Goal: Task Accomplishment & Management: Use online tool/utility

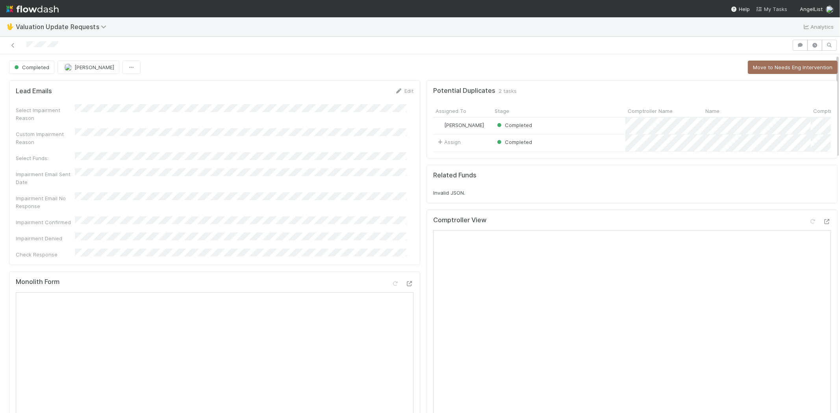
click at [773, 7] on span "My Tasks" at bounding box center [771, 9] width 31 height 6
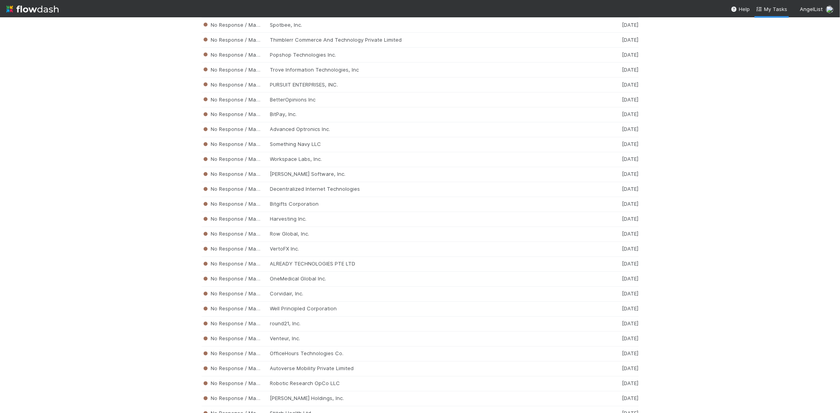
scroll to position [3680, 0]
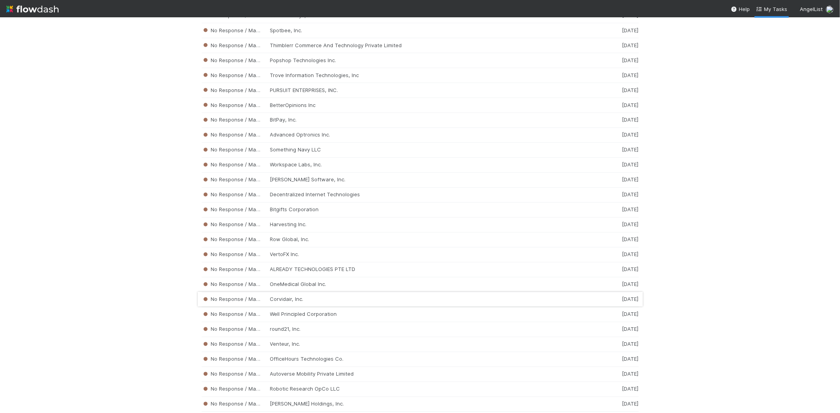
click at [297, 308] on div "No Response / Manual Review Corvidair, Inc. [DATE]" at bounding box center [420, 300] width 437 height 15
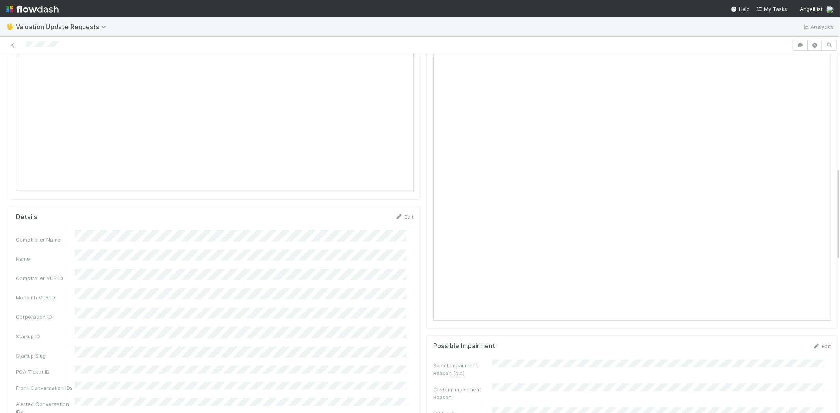
scroll to position [437, 0]
click at [26, 45] on div at bounding box center [396, 45] width 786 height 11
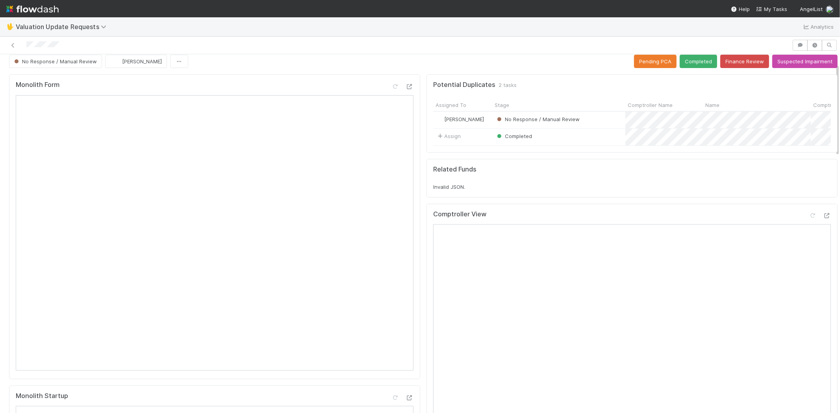
scroll to position [0, 0]
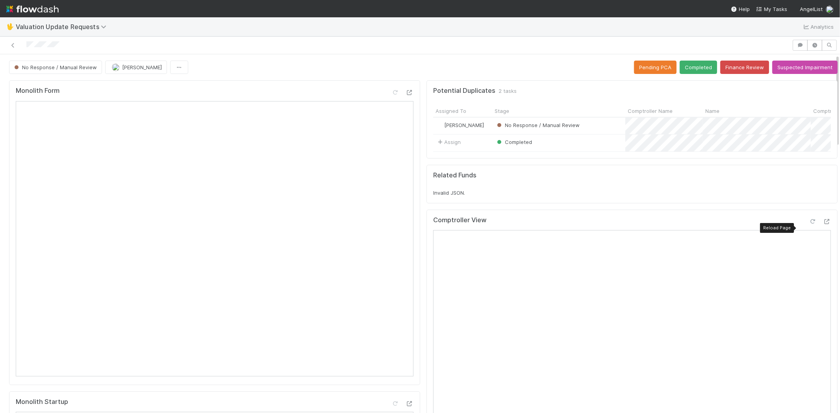
click at [809, 224] on icon at bounding box center [813, 221] width 8 height 5
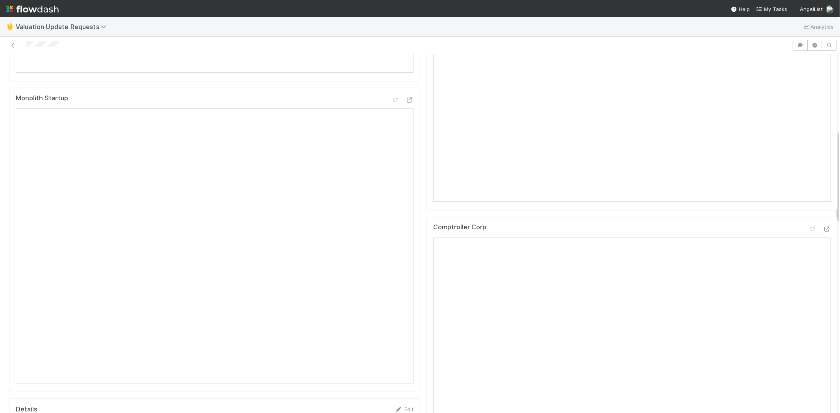
scroll to position [306, 0]
click at [809, 230] on icon at bounding box center [813, 227] width 8 height 5
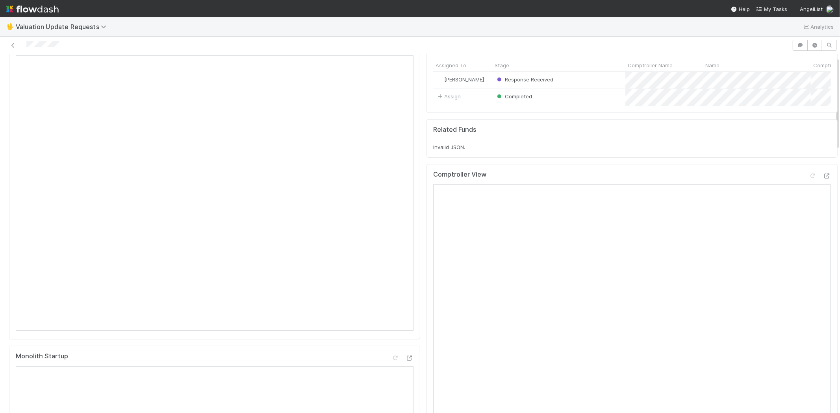
scroll to position [0, 0]
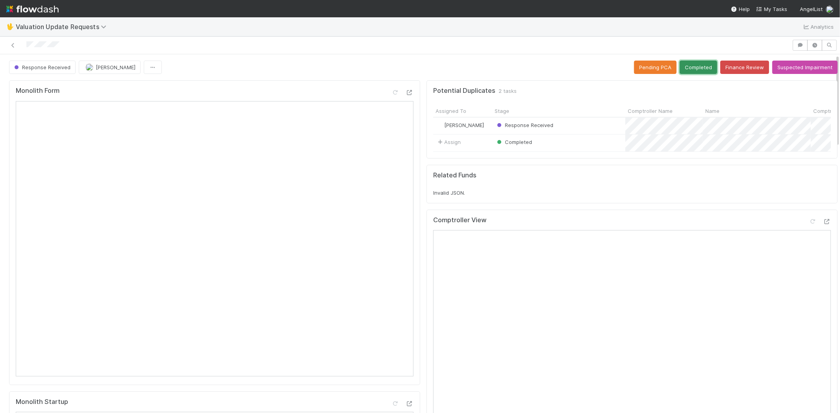
click at [688, 62] on button "Completed" at bounding box center [698, 67] width 37 height 13
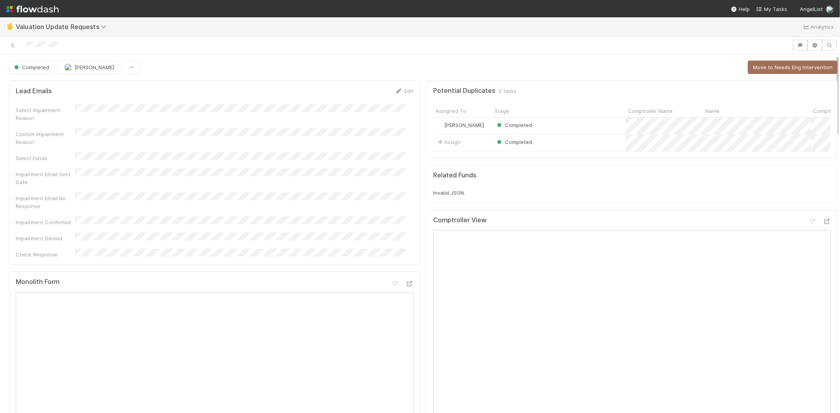
drag, startPoint x: 776, startPoint y: 9, endPoint x: 713, endPoint y: 12, distance: 62.3
click at [776, 9] on span "My Tasks" at bounding box center [771, 9] width 31 height 6
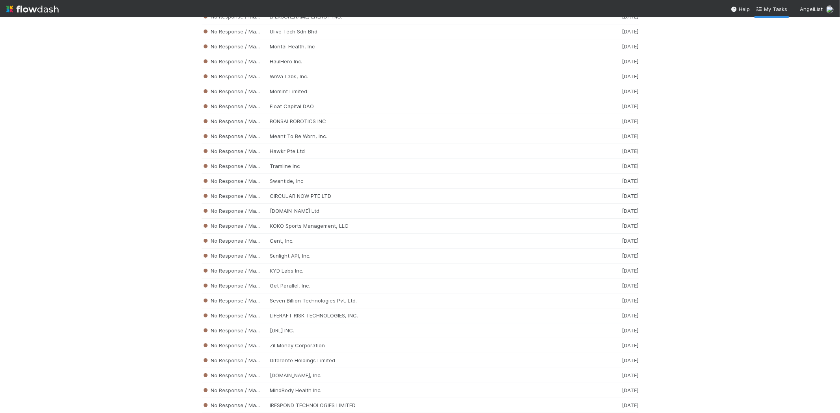
scroll to position [3257, 0]
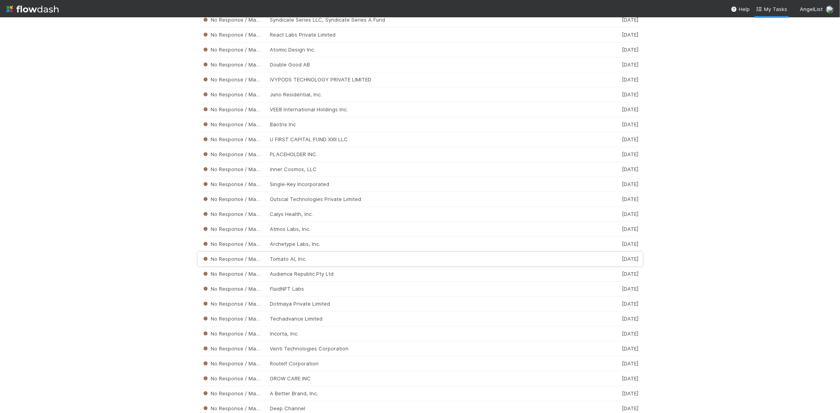
click at [300, 267] on div "No Response / Manual Review Tomato AI, Inc. [DATE]" at bounding box center [420, 259] width 437 height 15
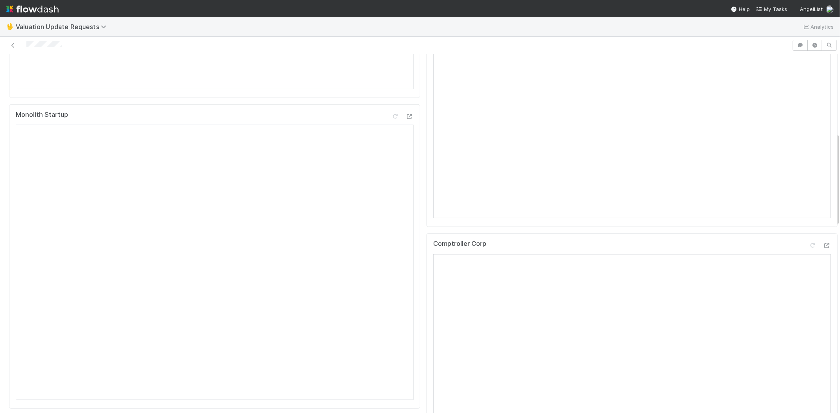
scroll to position [306, 0]
click at [775, 7] on span "My Tasks" at bounding box center [771, 9] width 31 height 6
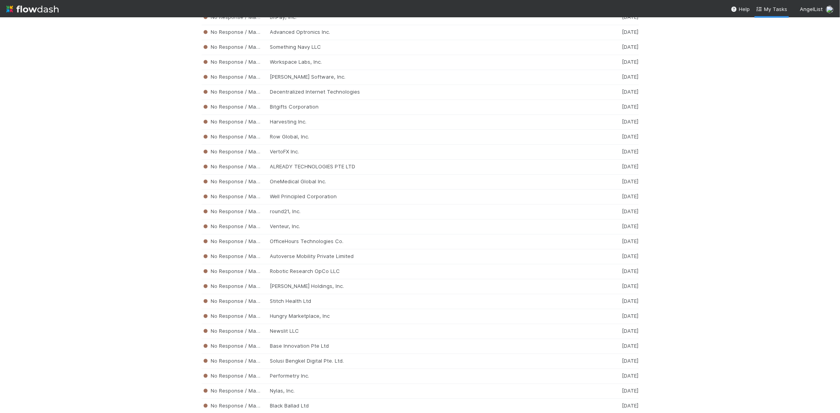
scroll to position [3788, 0]
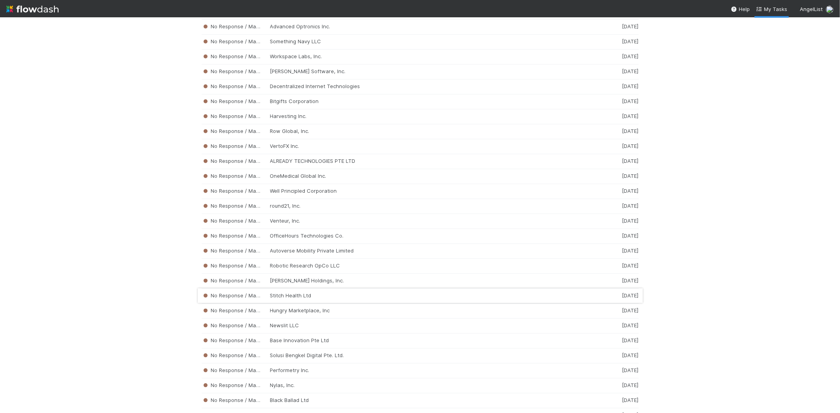
click at [295, 304] on div "No Response / Manual Review Stitch Health Ltd [DATE]" at bounding box center [420, 296] width 437 height 15
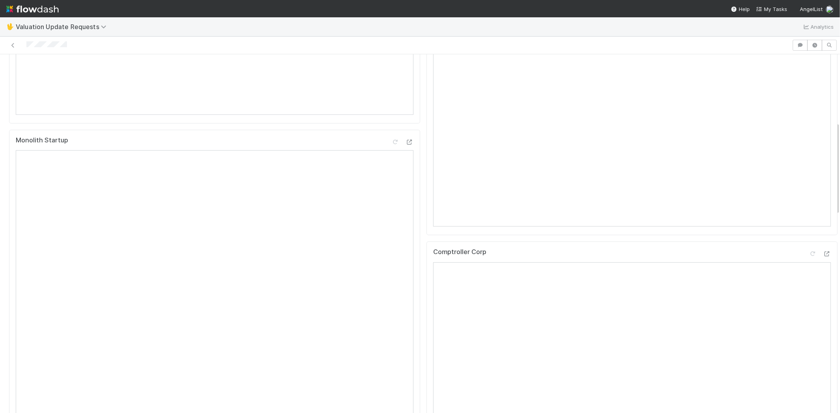
scroll to position [262, 0]
drag, startPoint x: 767, startPoint y: 3, endPoint x: 772, endPoint y: 7, distance: 6.2
click at [767, 3] on nav "Help My Tasks AngelList" at bounding box center [420, 8] width 840 height 17
click at [772, 7] on span "My Tasks" at bounding box center [771, 9] width 31 height 6
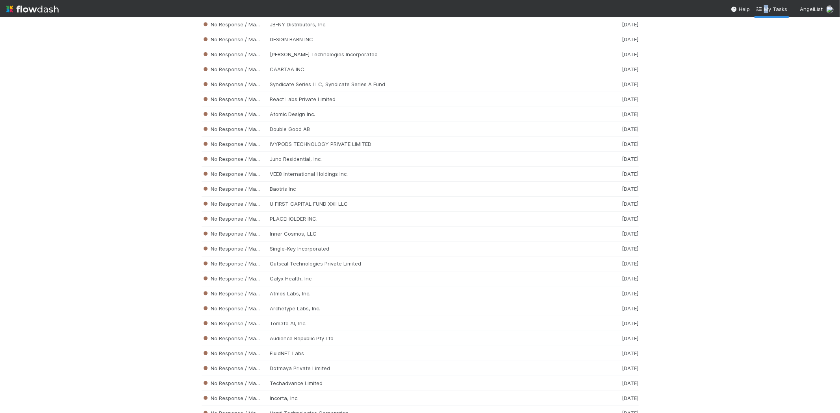
scroll to position [3287, 0]
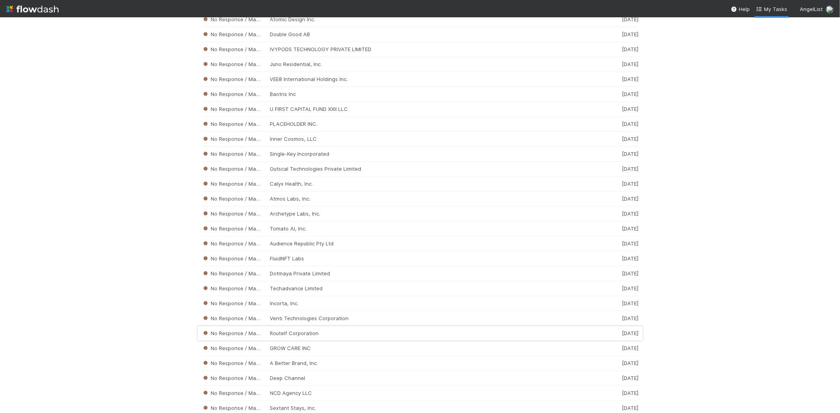
click at [306, 341] on div "No Response / Manual Review RouteIf Corporation [DATE]" at bounding box center [420, 333] width 437 height 15
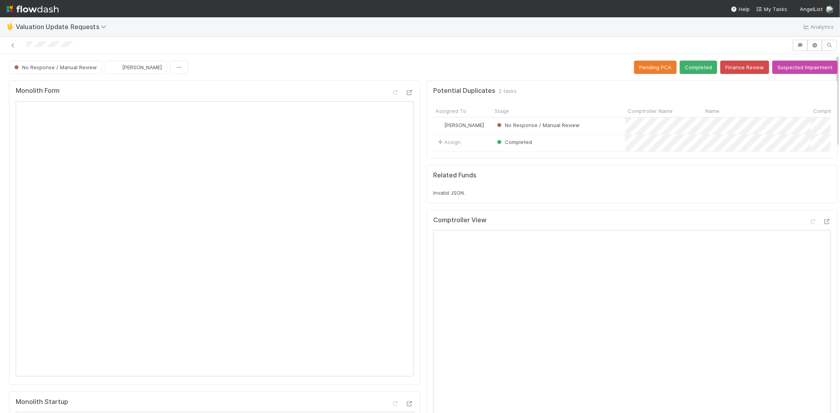
drag, startPoint x: 79, startPoint y: 43, endPoint x: 25, endPoint y: 45, distance: 53.6
click at [25, 45] on div at bounding box center [396, 45] width 786 height 11
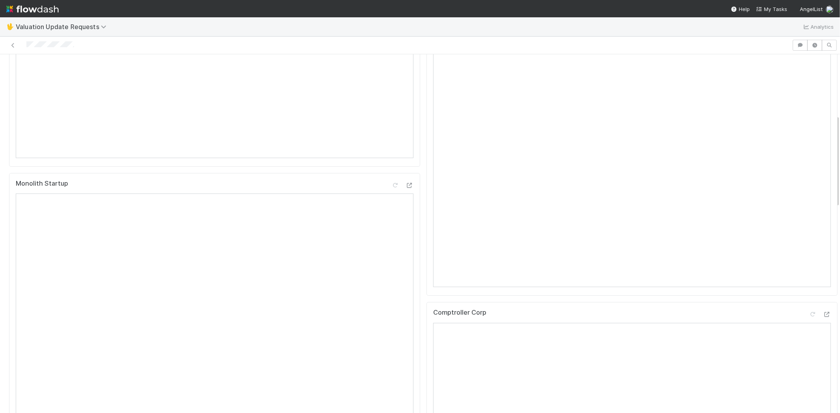
scroll to position [394, 0]
click at [780, 9] on span "My Tasks" at bounding box center [771, 9] width 31 height 6
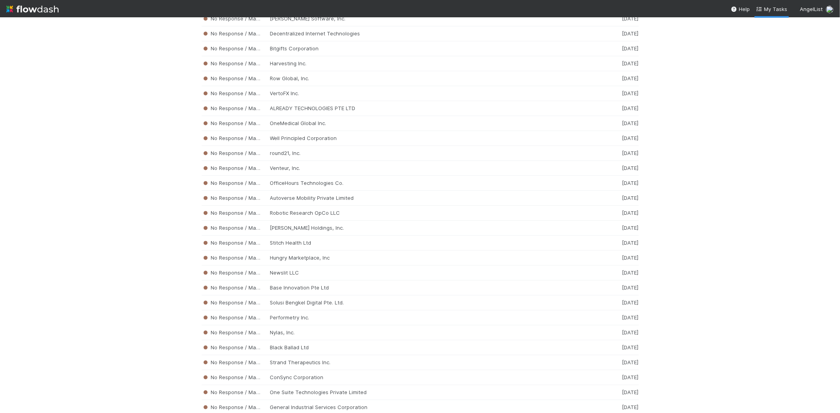
scroll to position [3857, 0]
click at [306, 310] on div "No Response / Manual Review Performetry Inc. [DATE]" at bounding box center [420, 302] width 437 height 15
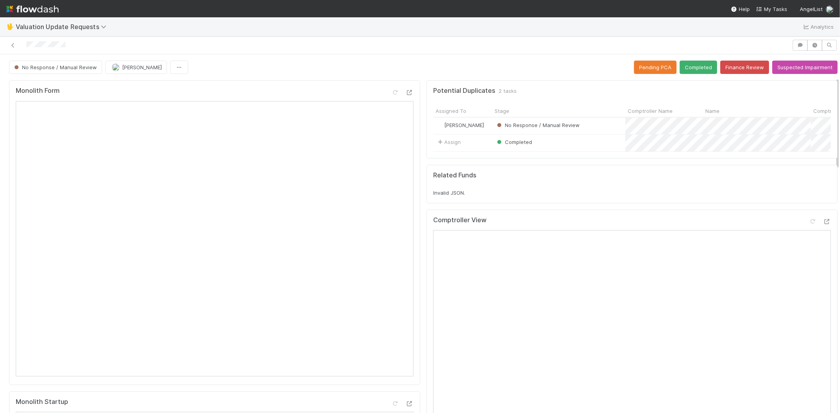
scroll to position [262, 0]
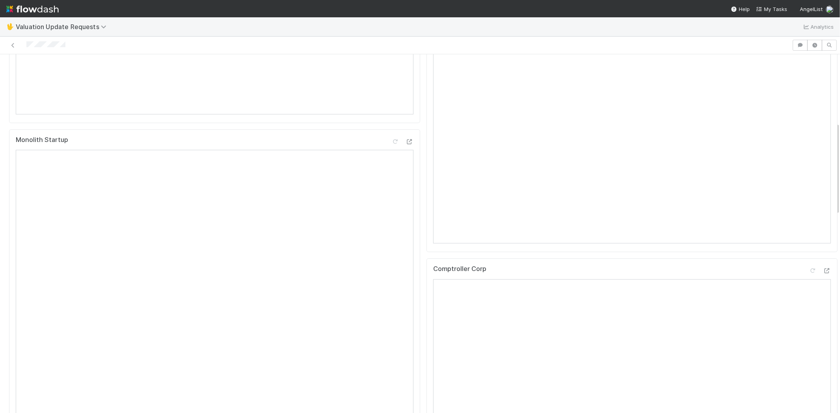
click at [26, 48] on div at bounding box center [396, 45] width 786 height 11
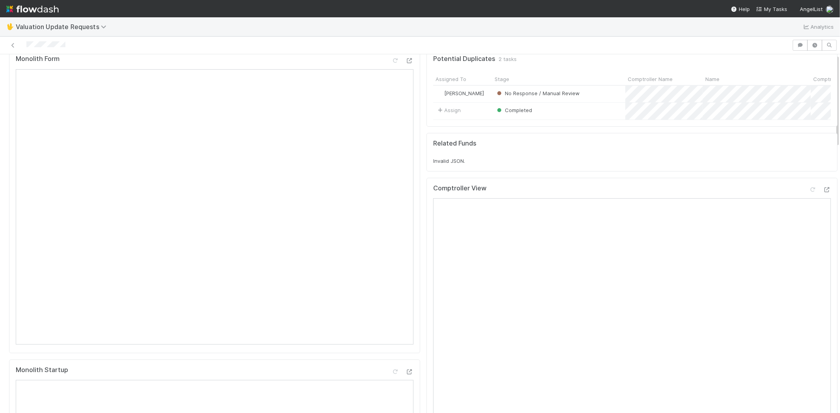
scroll to position [0, 0]
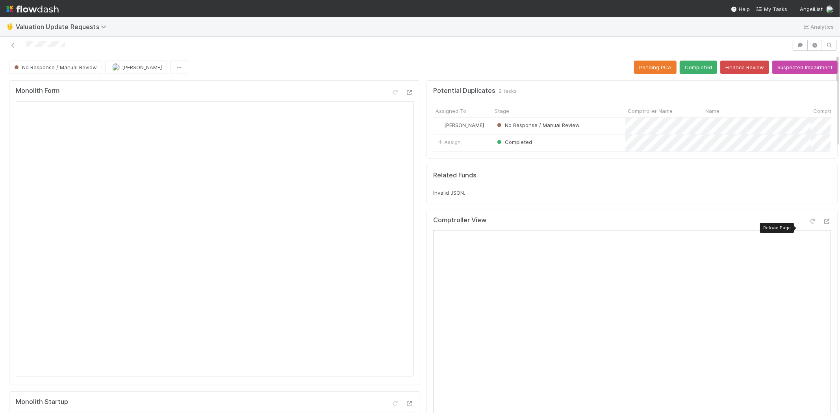
click at [809, 224] on icon at bounding box center [813, 221] width 8 height 5
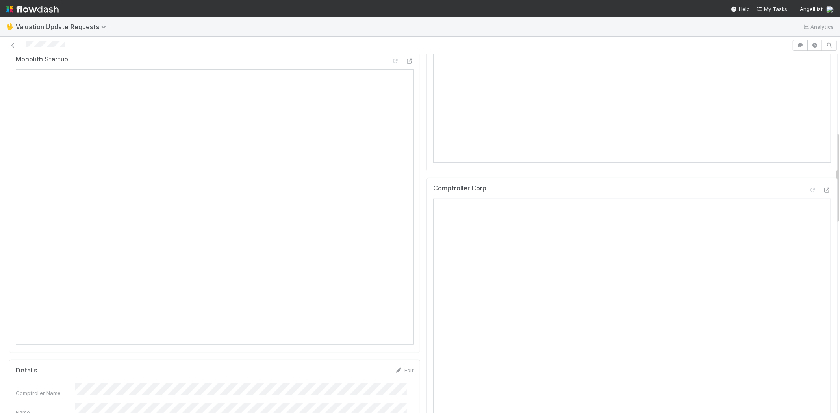
scroll to position [350, 0]
click at [809, 186] on icon at bounding box center [813, 183] width 8 height 5
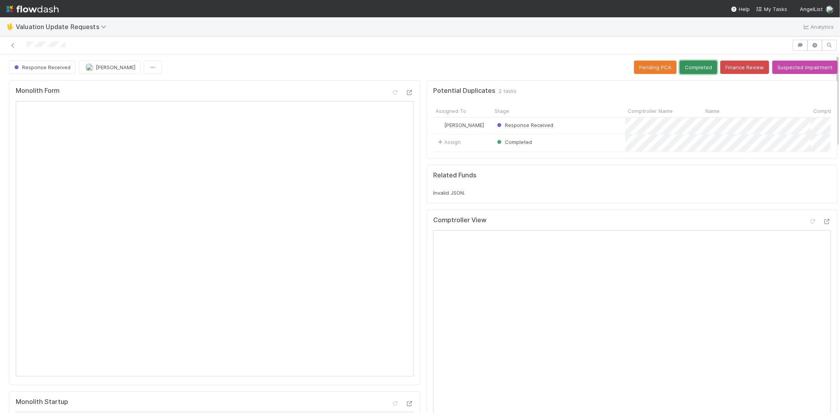
click at [690, 62] on button "Completed" at bounding box center [698, 67] width 37 height 13
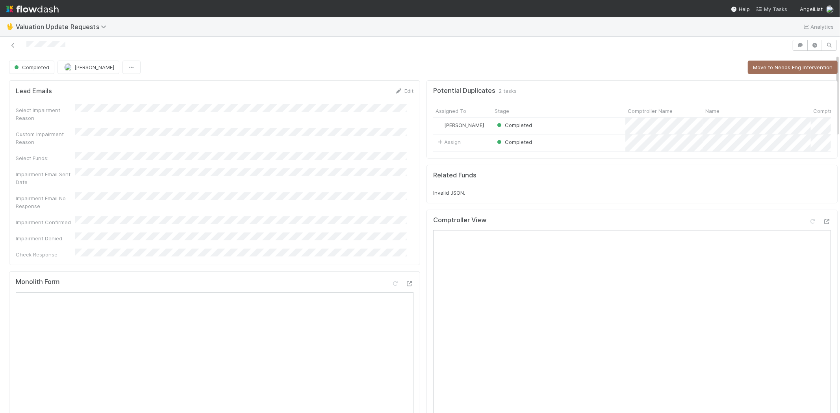
click at [773, 8] on span "My Tasks" at bounding box center [771, 9] width 31 height 6
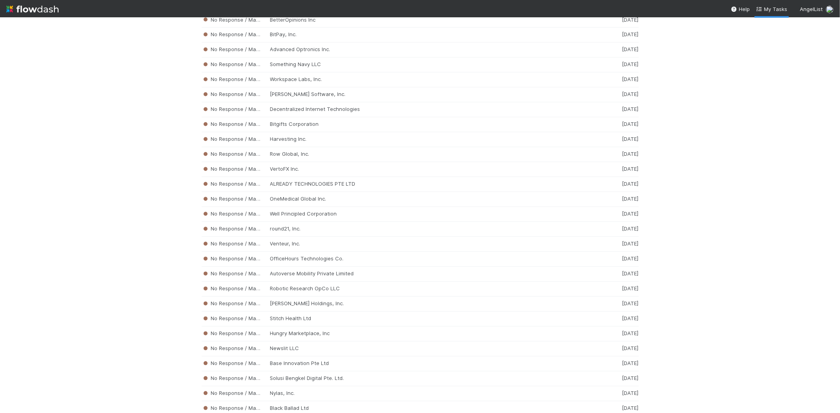
scroll to position [3771, 0]
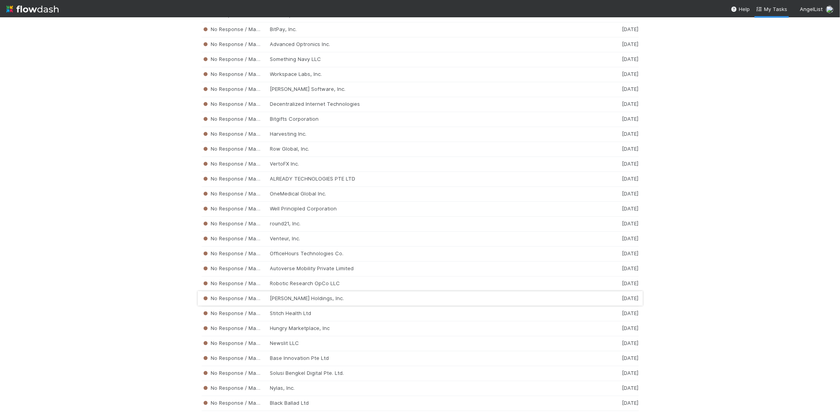
click at [314, 307] on div "No Response / Manual Review [PERSON_NAME] Holdings, Inc. [DATE]" at bounding box center [420, 299] width 437 height 15
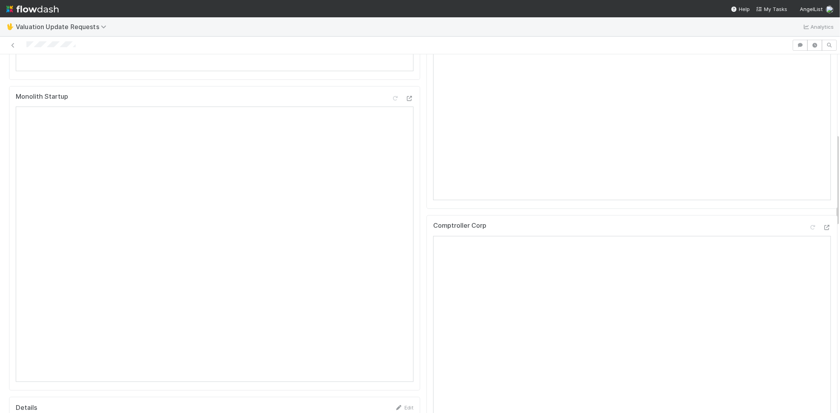
scroll to position [306, 0]
drag, startPoint x: 76, startPoint y: 44, endPoint x: 24, endPoint y: 44, distance: 52.4
click at [24, 44] on div at bounding box center [396, 45] width 786 height 11
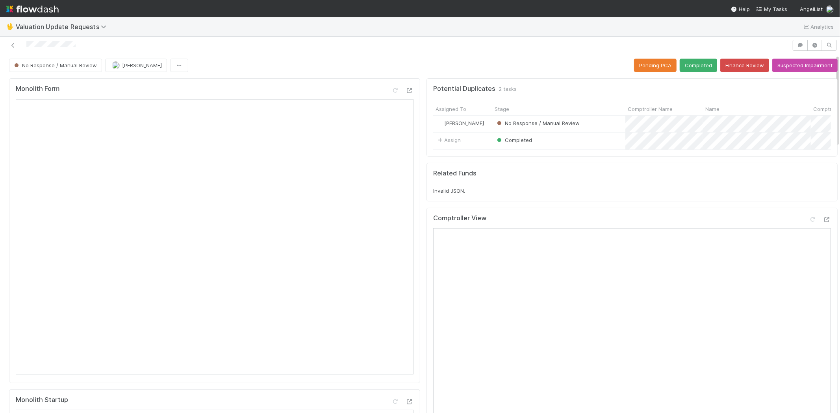
scroll to position [0, 0]
click at [809, 224] on icon at bounding box center [813, 221] width 8 height 5
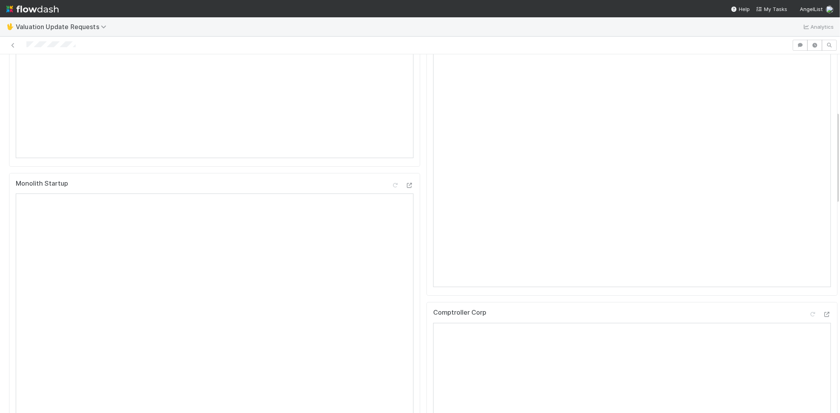
scroll to position [306, 0]
click at [809, 230] on div at bounding box center [813, 227] width 8 height 8
click at [775, 9] on span "My Tasks" at bounding box center [771, 9] width 31 height 6
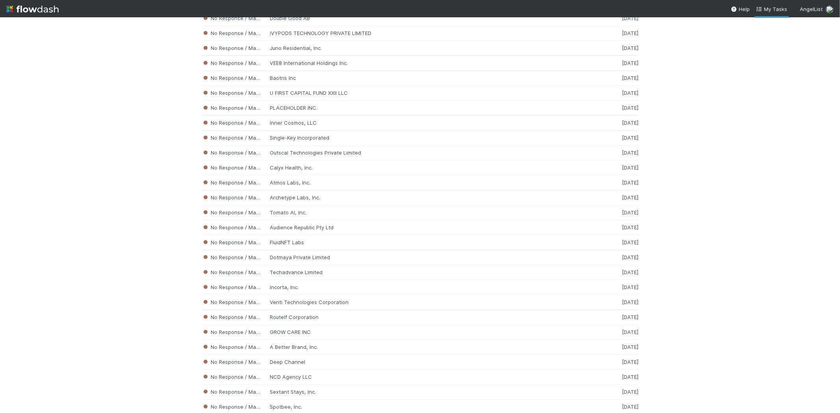
scroll to position [3324, 0]
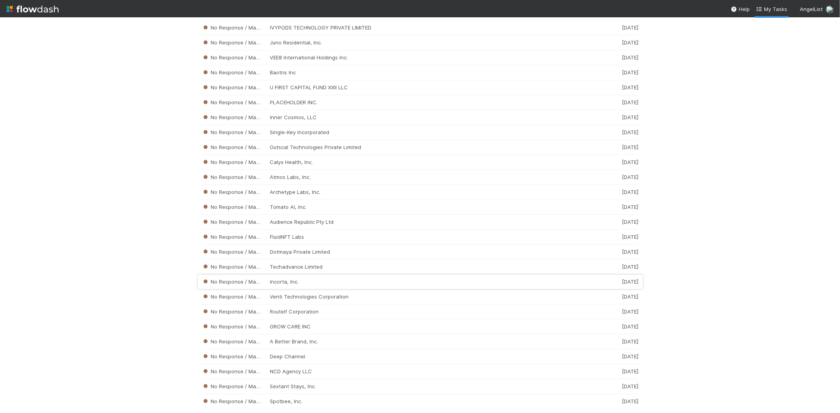
click at [319, 290] on div "No Response / Manual Review Incorta, Inc. [DATE]" at bounding box center [420, 282] width 437 height 15
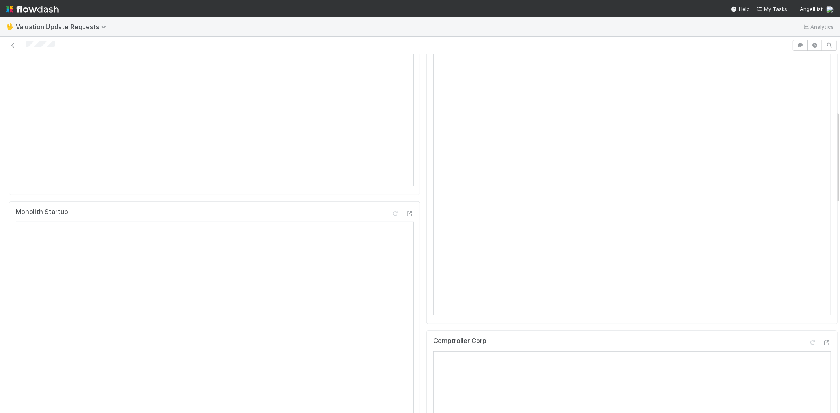
scroll to position [219, 0]
click at [775, 8] on span "My Tasks" at bounding box center [771, 9] width 31 height 6
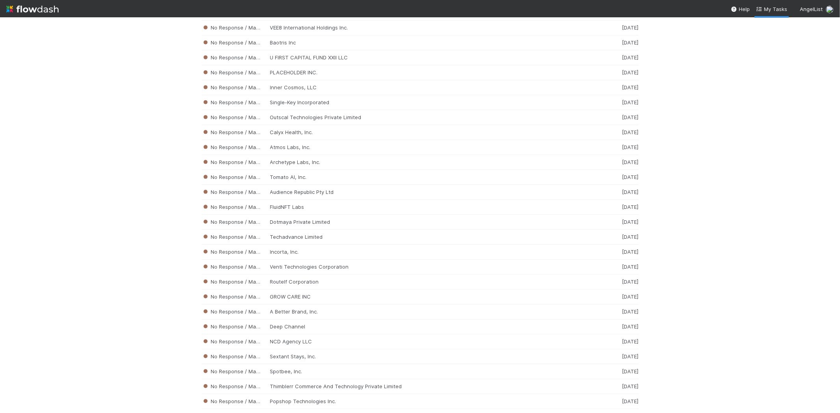
scroll to position [3359, 0]
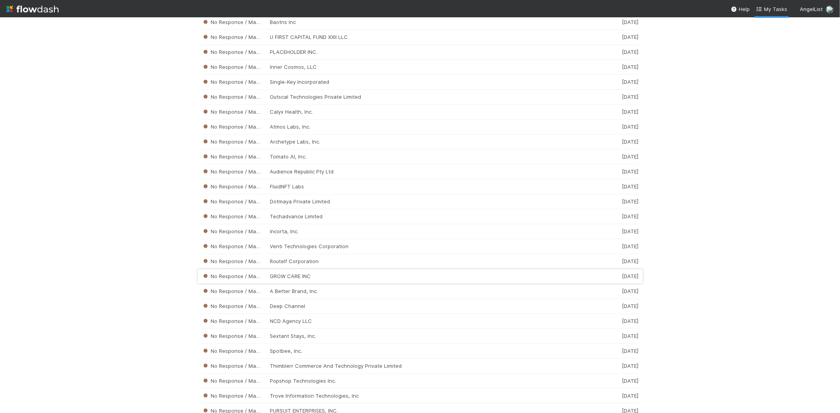
click at [302, 284] on div "No Response / Manual Review GROW CARE INC [DATE]" at bounding box center [420, 276] width 437 height 15
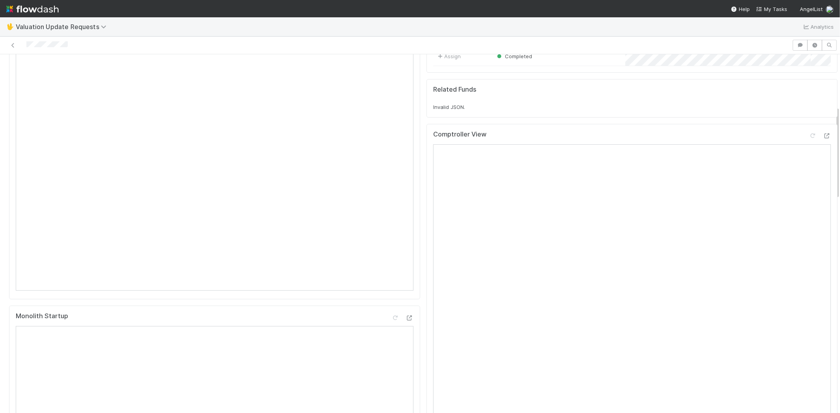
scroll to position [219, 0]
click at [27, 43] on div at bounding box center [396, 45] width 786 height 11
click at [809, 137] on icon at bounding box center [813, 134] width 8 height 5
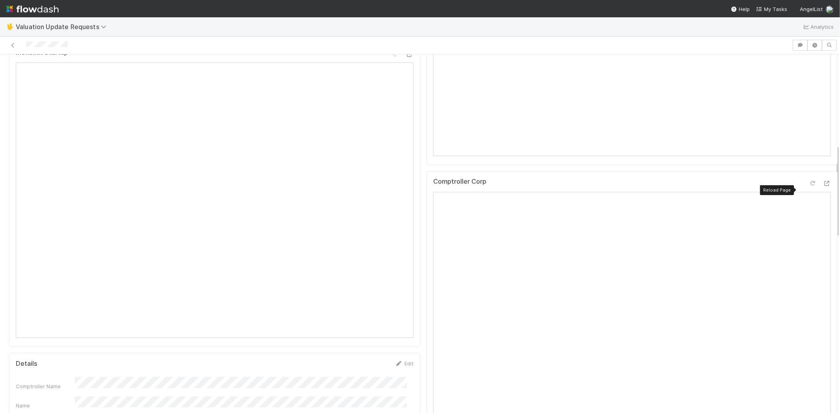
click at [809, 186] on icon at bounding box center [813, 183] width 8 height 5
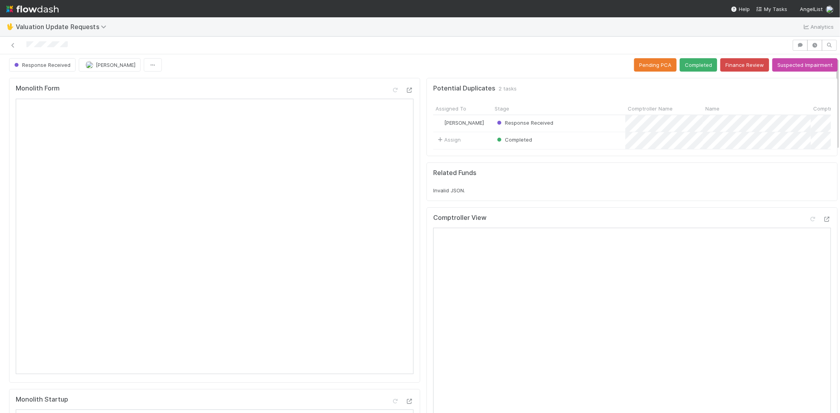
scroll to position [0, 0]
click at [693, 61] on button "Completed" at bounding box center [698, 67] width 37 height 13
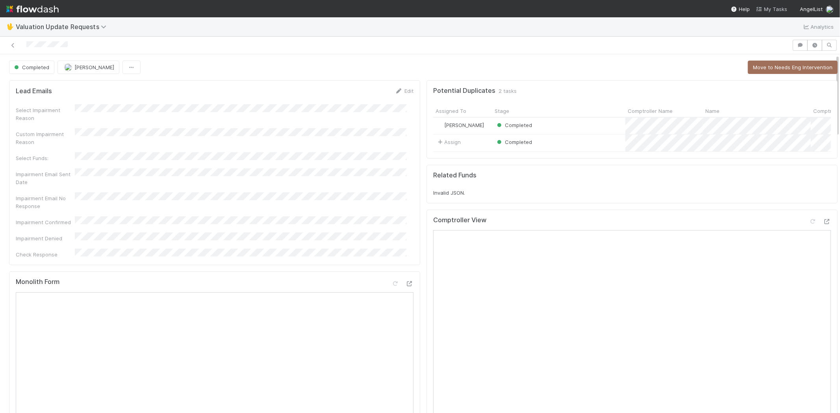
click at [773, 9] on span "My Tasks" at bounding box center [771, 9] width 31 height 6
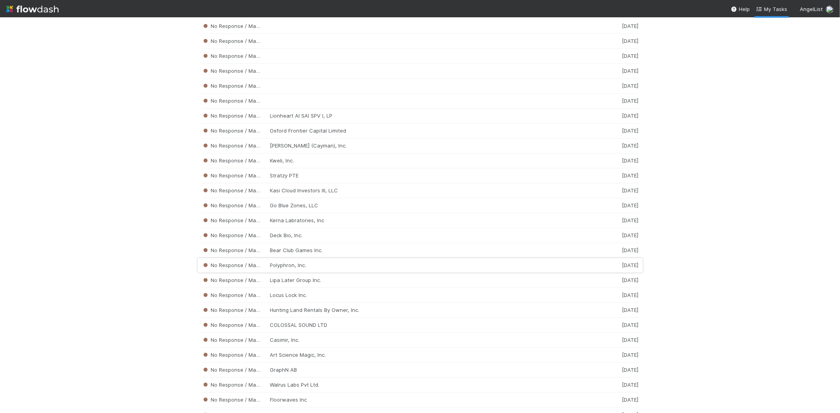
scroll to position [2107, 0]
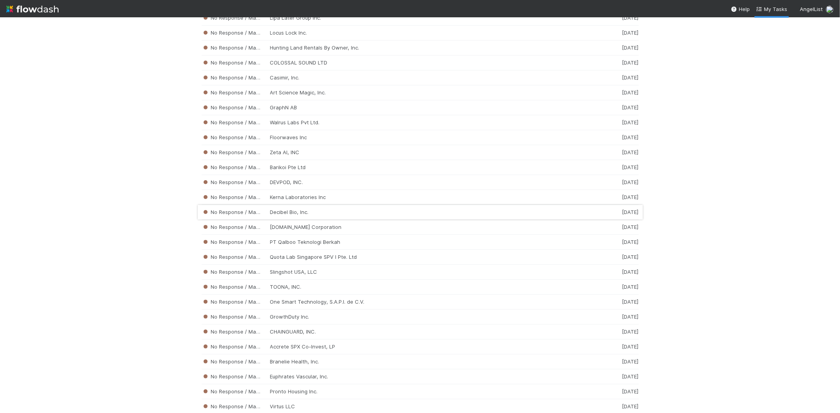
click at [315, 219] on div "No Response / Manual Review Decibel Bio, Inc. [DATE]" at bounding box center [420, 212] width 437 height 15
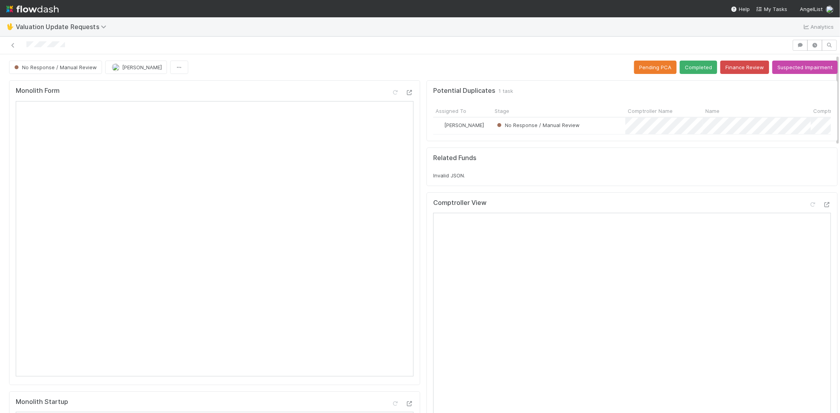
click at [773, 9] on span "My Tasks" at bounding box center [771, 9] width 31 height 6
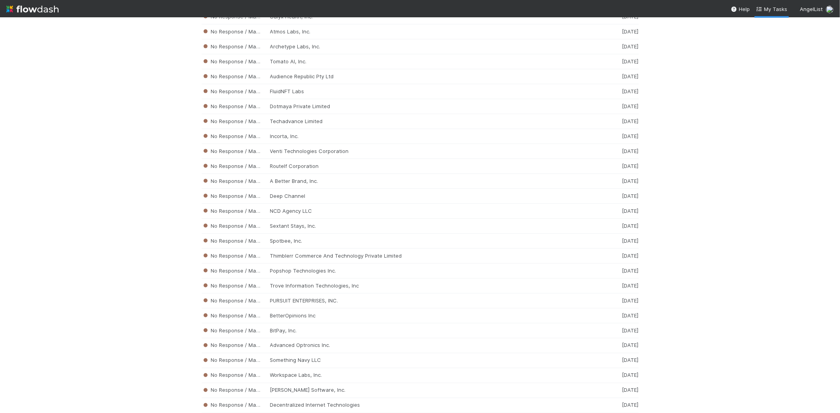
scroll to position [3460, 0]
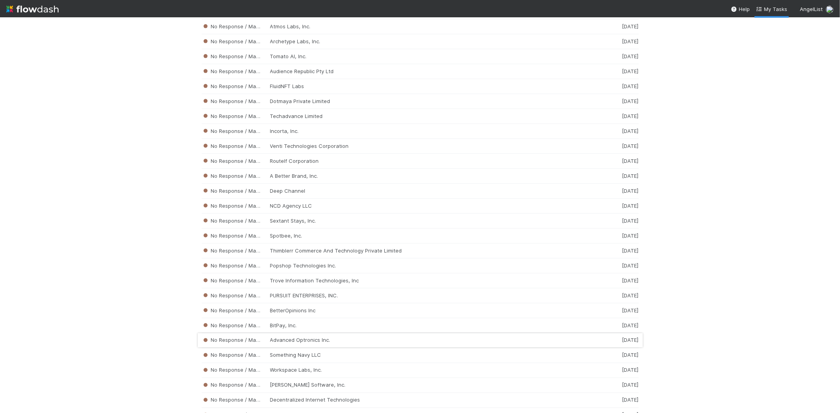
click at [319, 348] on div "No Response / Manual Review Advanced Optronics Inc. [DATE]" at bounding box center [420, 341] width 437 height 15
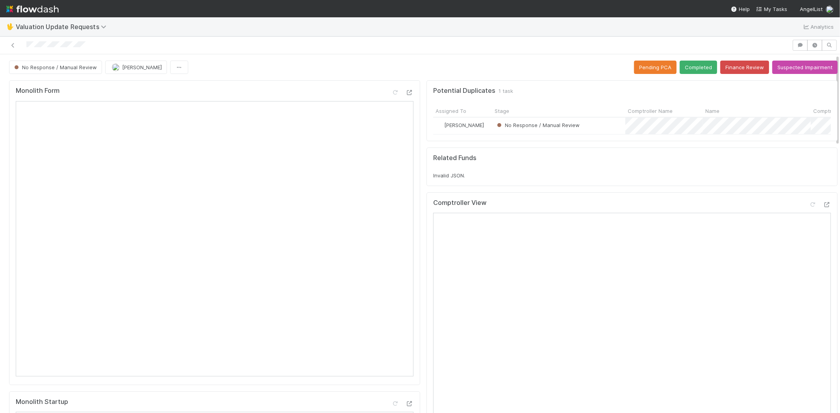
scroll to position [306, 0]
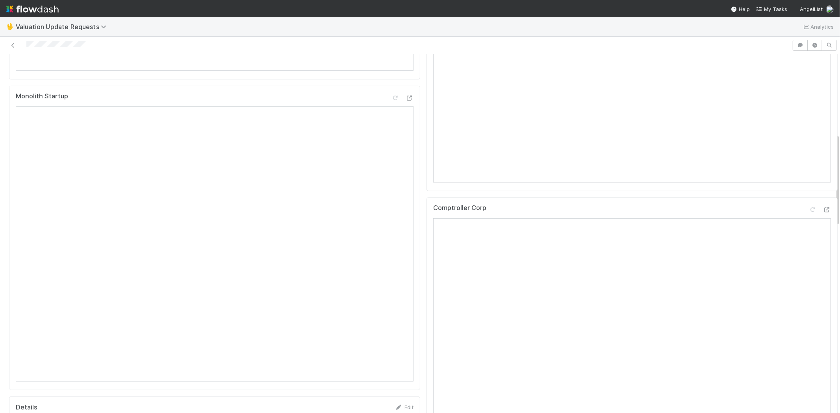
click at [26, 45] on div at bounding box center [396, 45] width 786 height 11
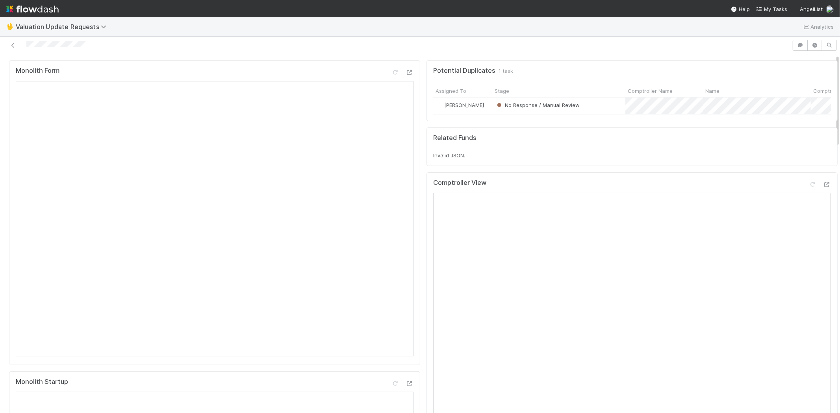
scroll to position [0, 0]
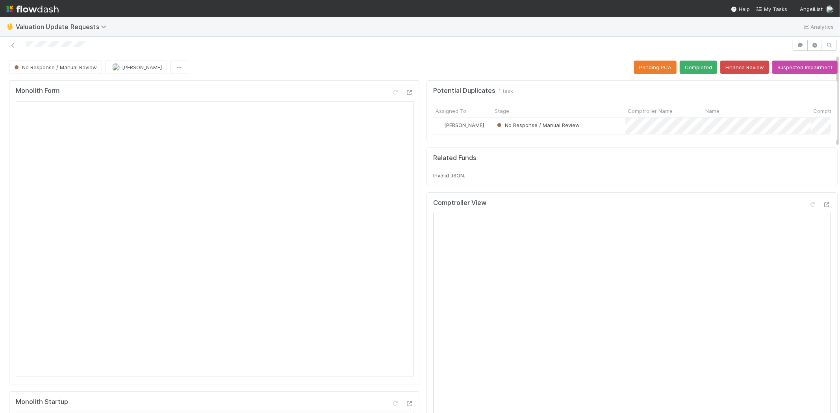
click at [94, 46] on div at bounding box center [396, 45] width 786 height 11
drag, startPoint x: 97, startPoint y: 43, endPoint x: 24, endPoint y: 47, distance: 73.0
click at [24, 47] on div at bounding box center [396, 45] width 786 height 11
